Goal: Learn about a topic

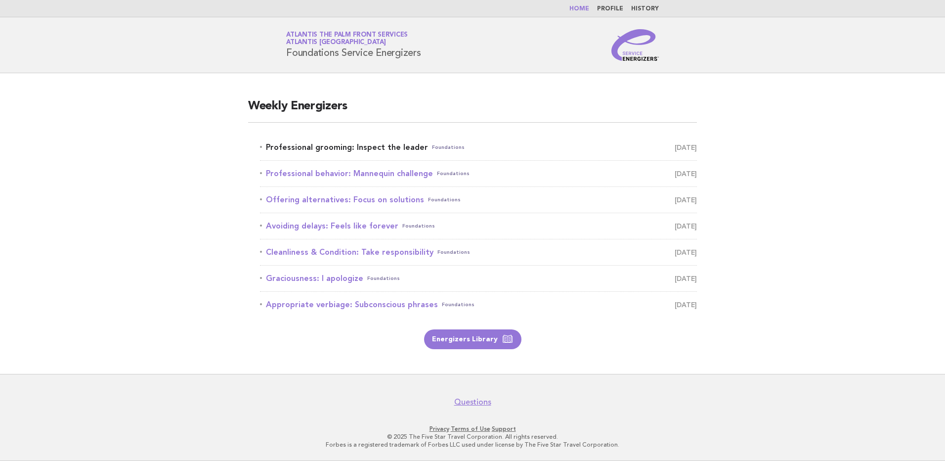
click at [315, 148] on link "Professional grooming: Inspect the leader Foundations [DATE]" at bounding box center [478, 147] width 437 height 14
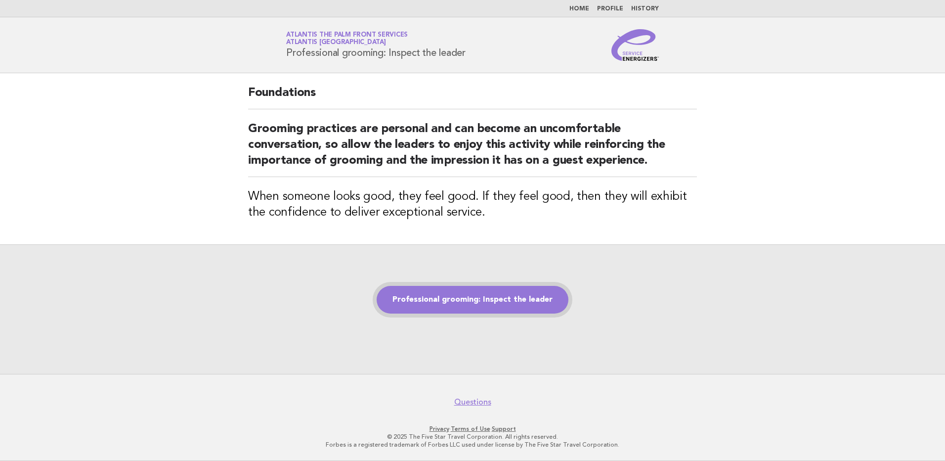
click at [470, 299] on link "Professional grooming: Inspect the leader" at bounding box center [473, 300] width 192 height 28
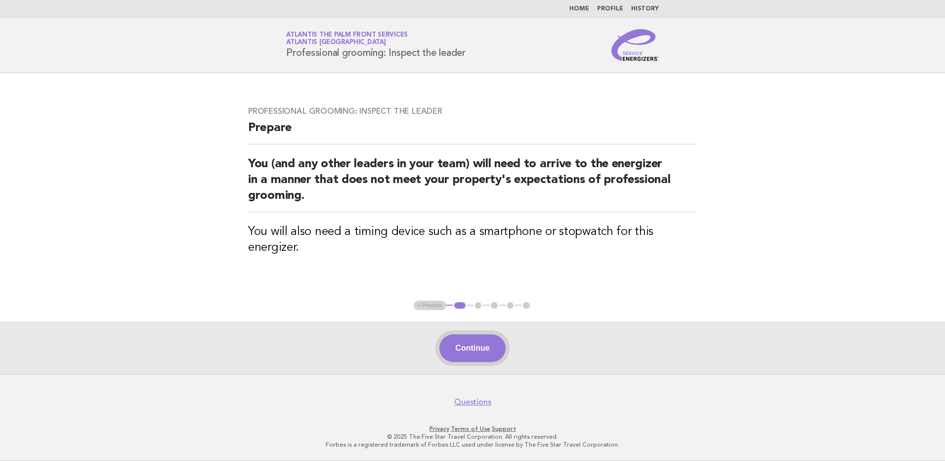
click at [468, 359] on button "Continue" at bounding box center [472, 348] width 66 height 28
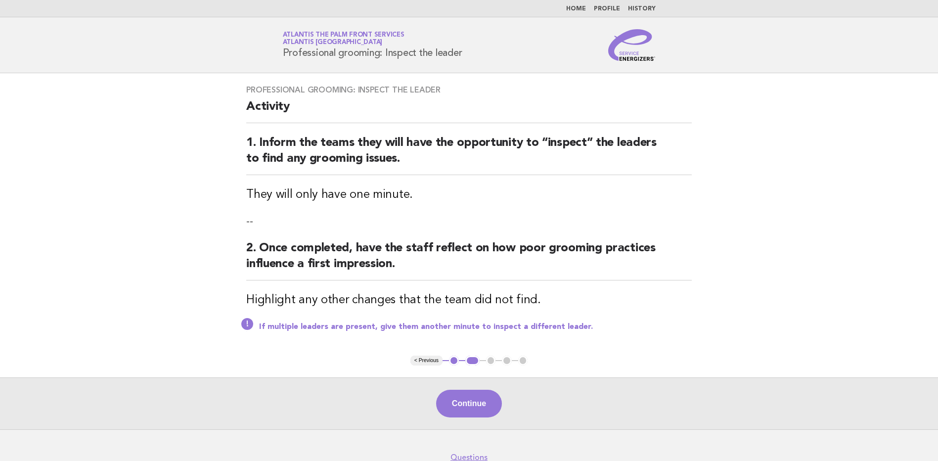
click at [456, 400] on button "Continue" at bounding box center [469, 403] width 66 height 28
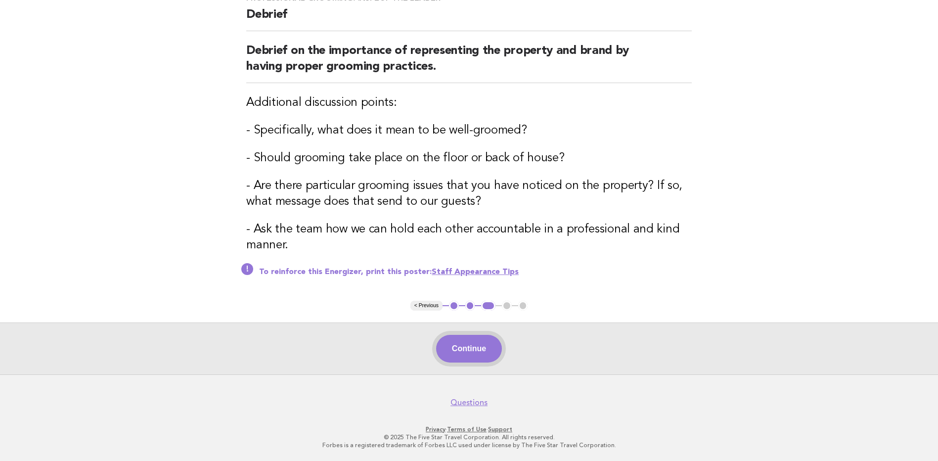
click at [461, 356] on button "Continue" at bounding box center [469, 349] width 66 height 28
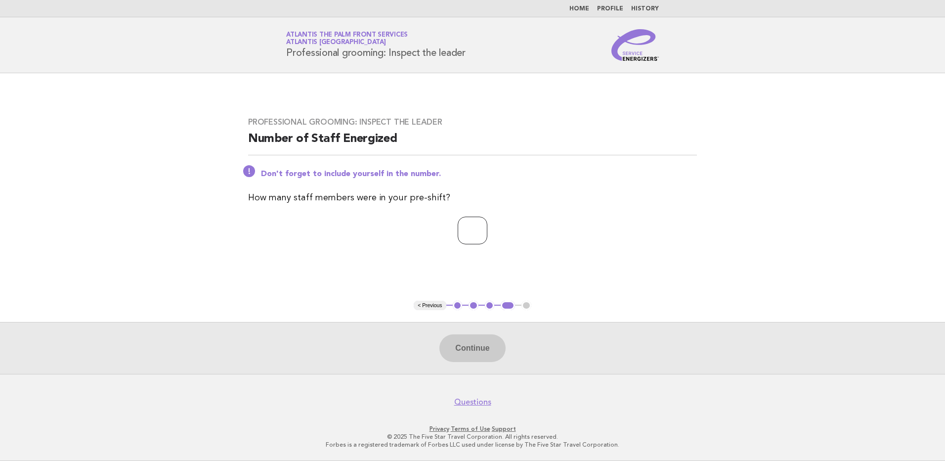
click at [458, 239] on input "number" at bounding box center [473, 230] width 30 height 28
type input "*"
click at [478, 340] on button "Continue" at bounding box center [472, 348] width 66 height 28
